Goal: Find specific page/section: Find specific page/section

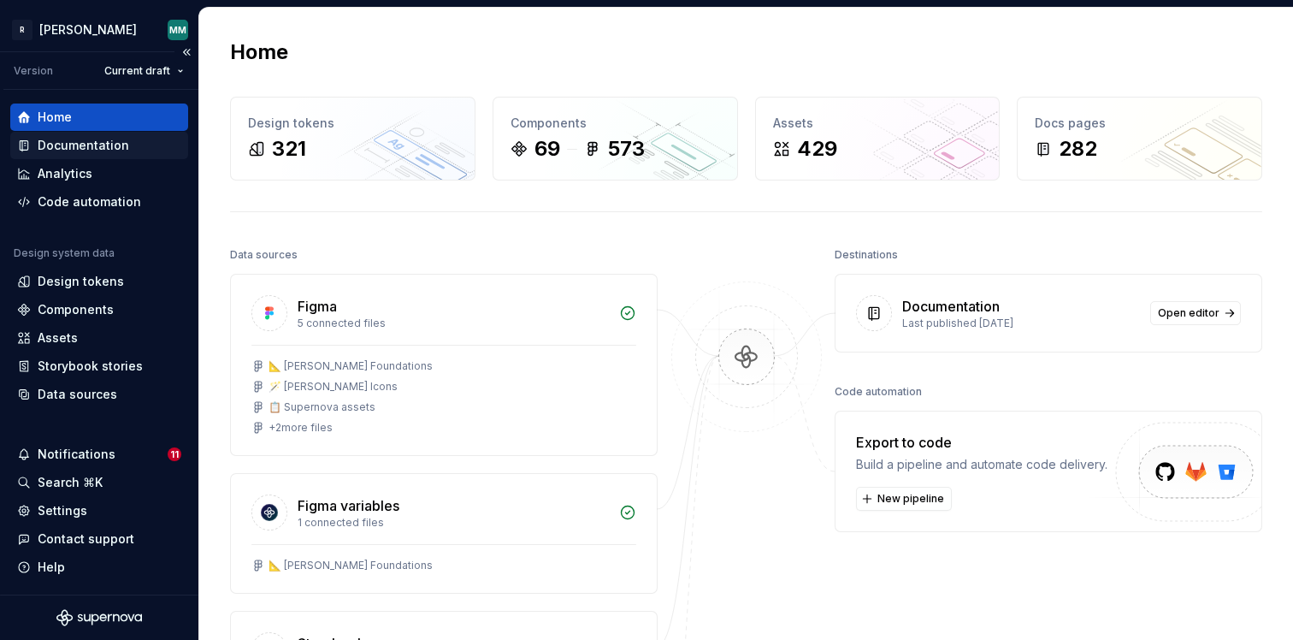
click at [103, 155] on div "Documentation" at bounding box center [99, 145] width 178 height 27
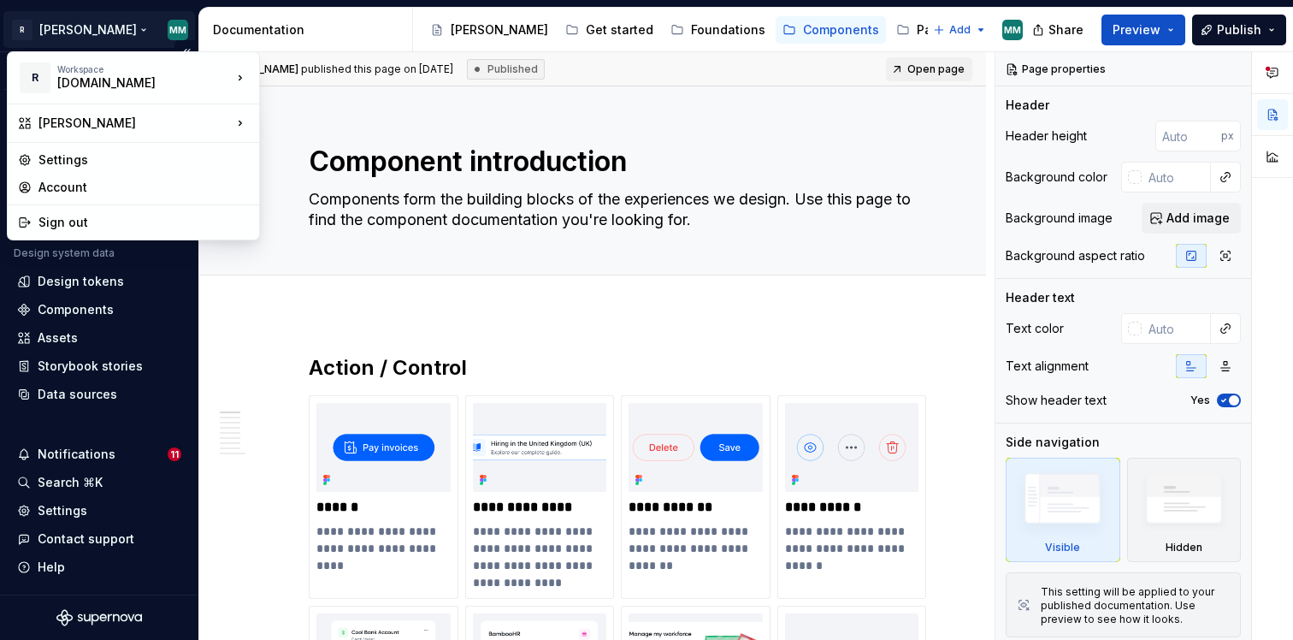
click at [68, 32] on html "R [PERSON_NAME] MM Version Current draft Home Documentation Analytics Code auto…" at bounding box center [646, 320] width 1293 height 640
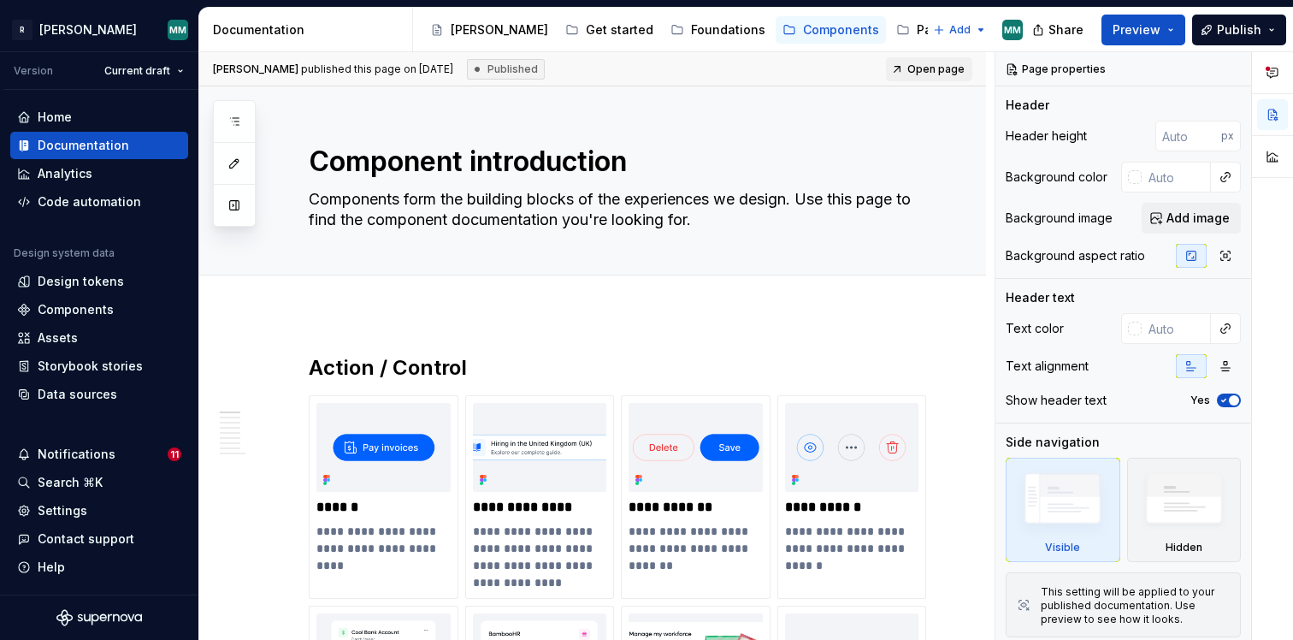
click at [239, 335] on html "R [PERSON_NAME] MM Version Current draft Home Documentation Analytics Code auto…" at bounding box center [646, 320] width 1293 height 640
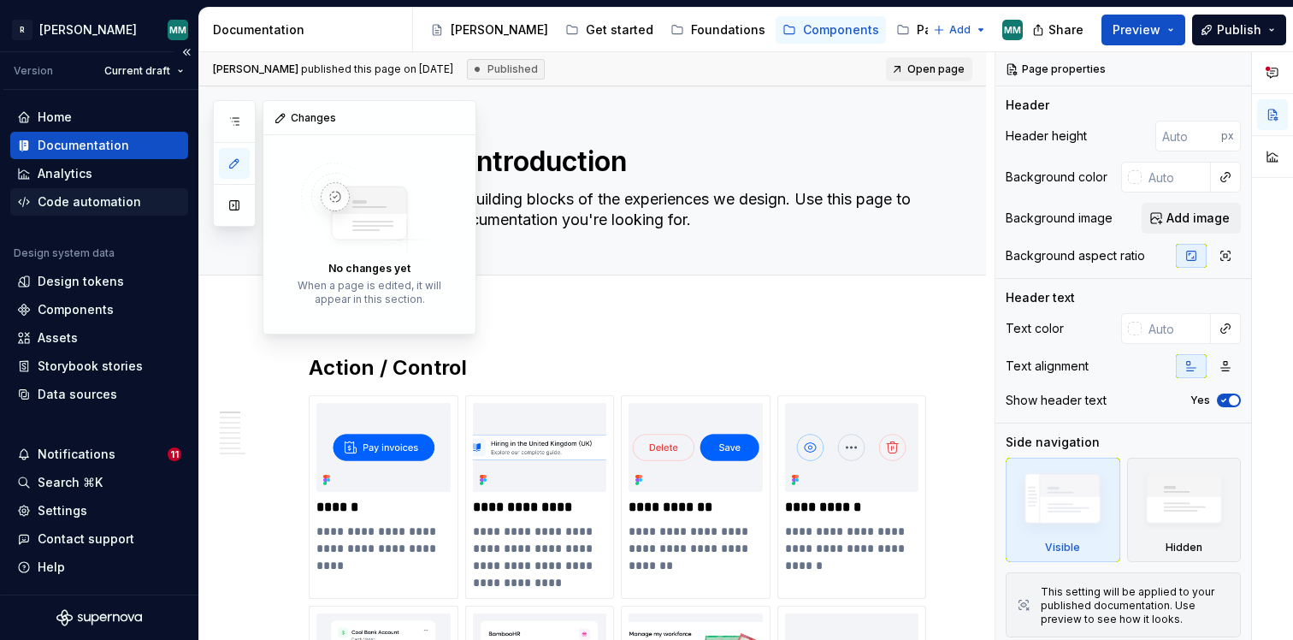
type textarea "*"
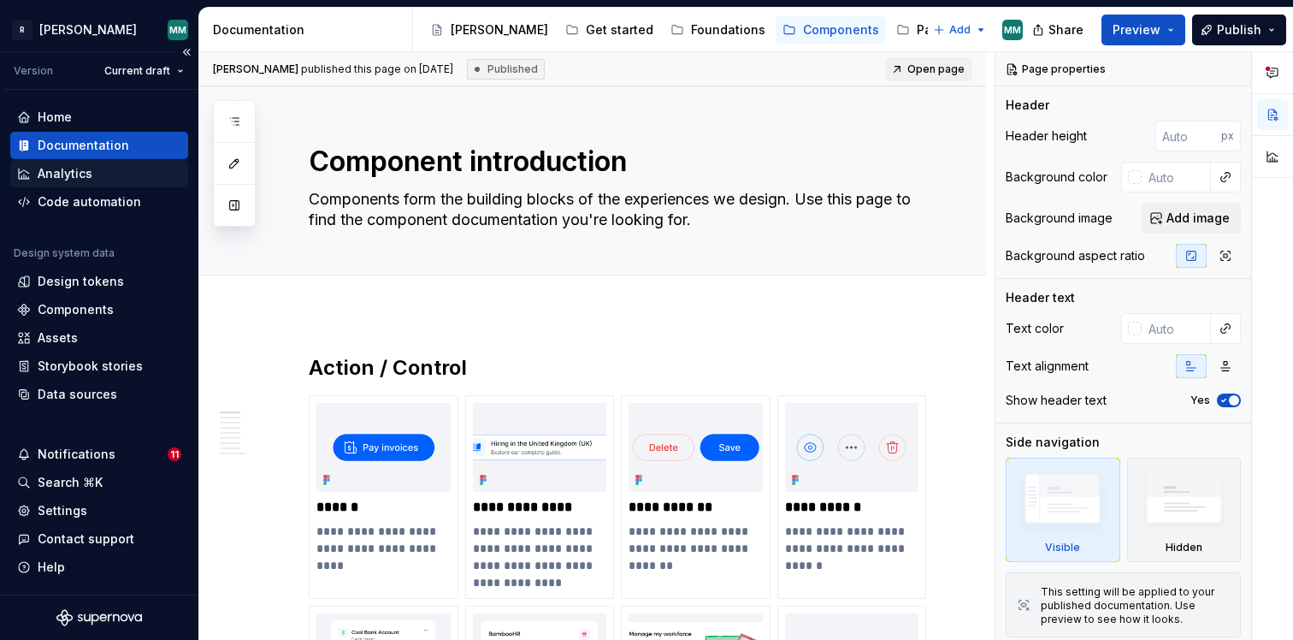
click at [104, 181] on div "Analytics" at bounding box center [99, 173] width 164 height 17
